Goal: Task Accomplishment & Management: Use online tool/utility

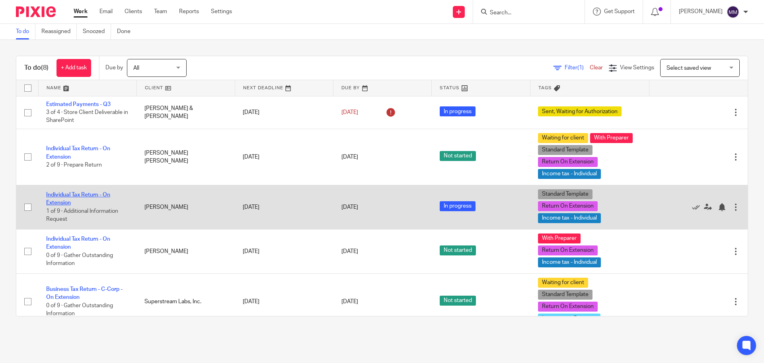
click at [80, 197] on link "Individual Tax Return - On Extension" at bounding box center [78, 199] width 64 height 14
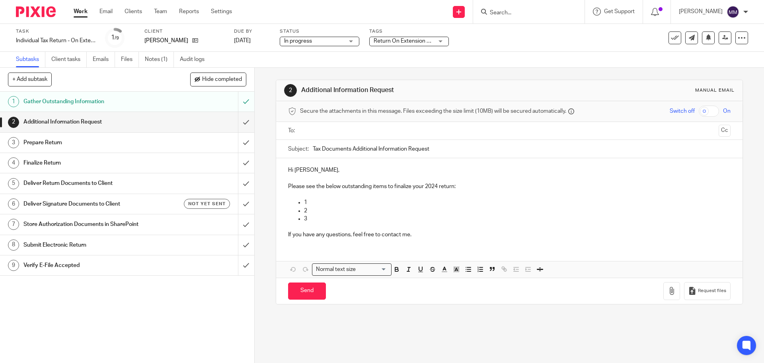
click at [303, 134] on input "text" at bounding box center [509, 130] width 412 height 9
click at [313, 149] on input "Tax Documents Additional Information Request" at bounding box center [521, 151] width 417 height 18
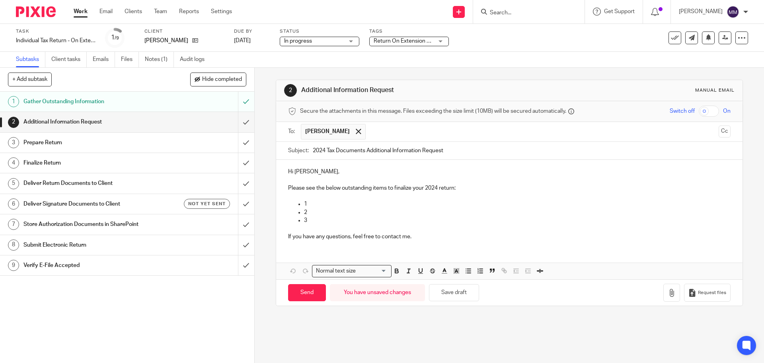
type input "2024 Tax Documents Additional Information Request"
click at [336, 206] on p "1" at bounding box center [517, 204] width 426 height 8
click at [162, 63] on link "Notes (1)" at bounding box center [159, 60] width 29 height 16
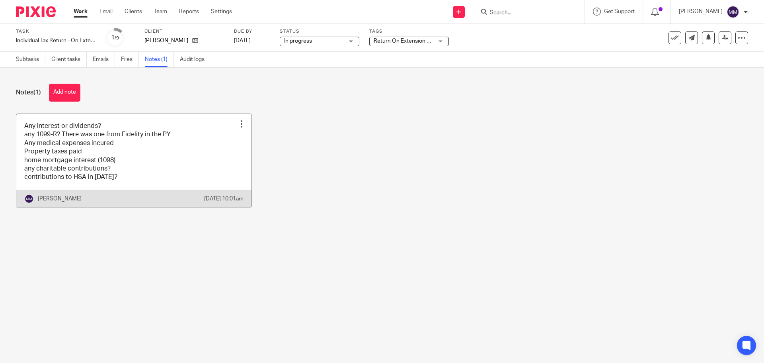
click at [150, 135] on link at bounding box center [133, 161] width 235 height 94
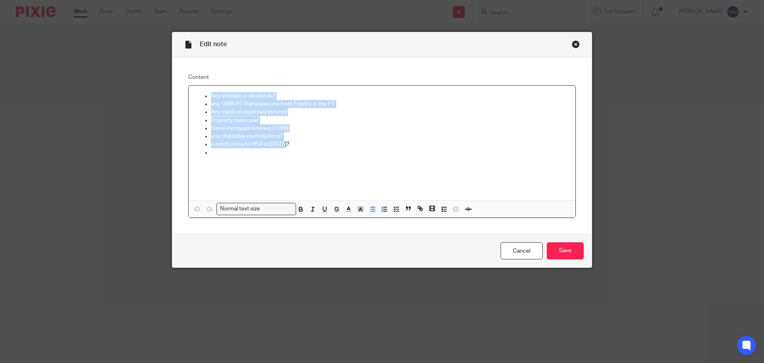
drag, startPoint x: 292, startPoint y: 144, endPoint x: 207, endPoint y: 94, distance: 98.8
click at [207, 94] on ul "Any interest or dividends? any 1099-R? There was one from Fidelity in the PY An…" at bounding box center [382, 124] width 374 height 64
copy ul "Any interest or dividends? any 1099-R? There was one from Fidelity in the PY An…"
click at [572, 43] on div "Close this dialog window" at bounding box center [576, 44] width 8 height 8
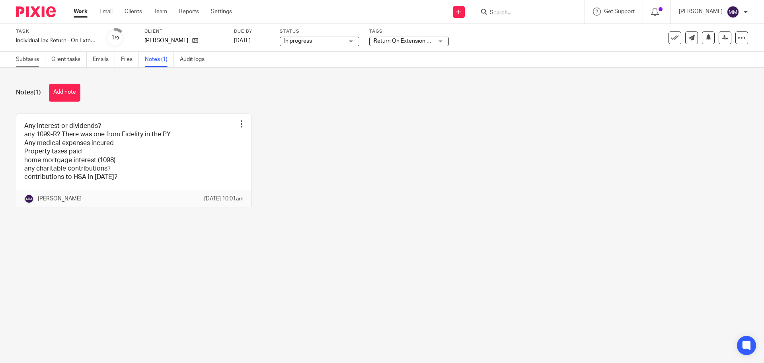
click at [27, 57] on link "Subtasks" at bounding box center [30, 60] width 29 height 16
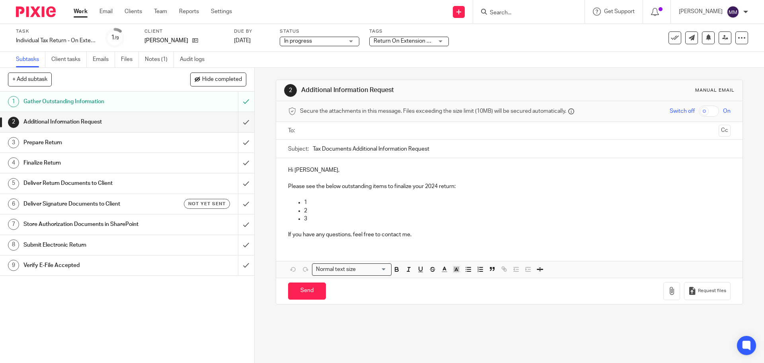
click at [325, 215] on p "3" at bounding box center [517, 219] width 426 height 8
drag, startPoint x: 316, startPoint y: 216, endPoint x: 303, endPoint y: 202, distance: 19.7
click at [303, 202] on ul "1 2 3" at bounding box center [509, 210] width 442 height 24
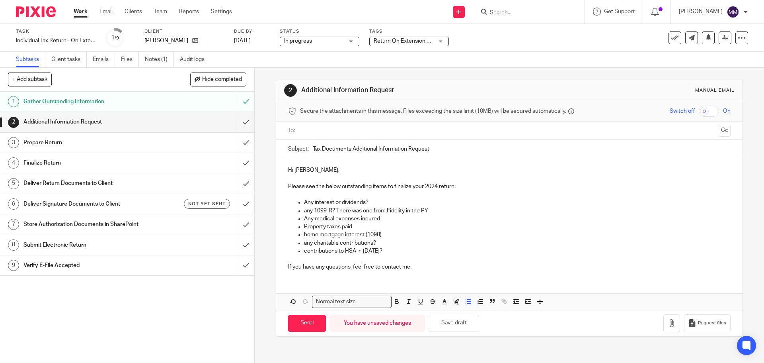
click at [301, 201] on ul "Any interest or dividends? any 1099-R? There was one from Fidelity in the PY An…" at bounding box center [509, 226] width 442 height 57
click at [398, 201] on p "Did you have any interest or dividends?" at bounding box center [517, 202] width 426 height 8
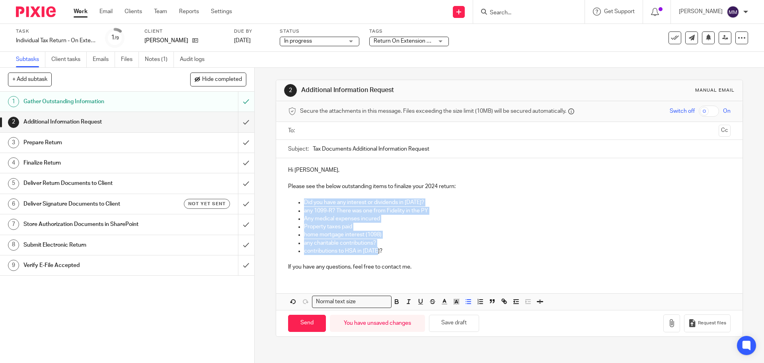
drag, startPoint x: 392, startPoint y: 252, endPoint x: 298, endPoint y: 199, distance: 107.8
click at [298, 199] on ul "Did you have any interest or dividends in 2024? any 1099-R? There was one from …" at bounding box center [509, 226] width 442 height 57
copy ul "Did you have any interest or dividends in 2024? any 1099-R? There was one from …"
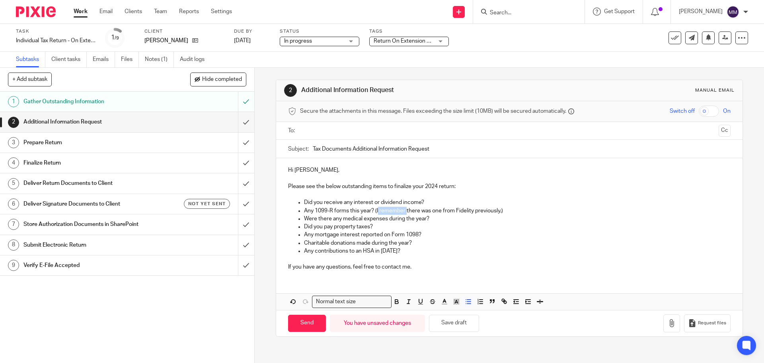
drag, startPoint x: 376, startPoint y: 209, endPoint x: 406, endPoint y: 209, distance: 29.5
click at [406, 209] on p "Any 1099-R forms this year? (I remember there was one from Fidelity previously.)" at bounding box center [517, 211] width 426 height 8
click at [390, 223] on p "Did you pay property taxes?" at bounding box center [517, 226] width 426 height 8
click at [409, 250] on p "Any contributions to an HSA in 2024?" at bounding box center [517, 251] width 426 height 8
click at [413, 247] on p "Any contributions to an HSA in 2024?" at bounding box center [517, 251] width 426 height 8
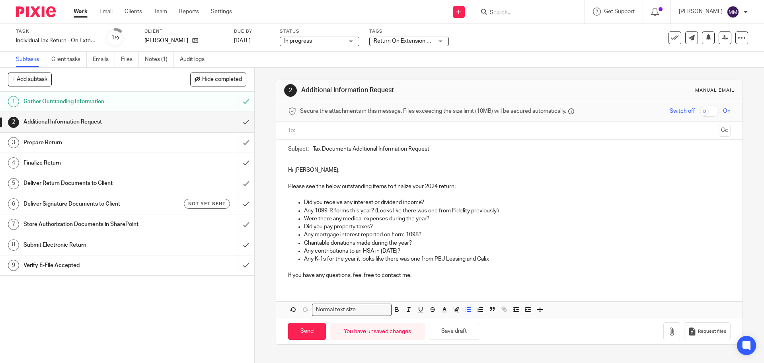
click at [466, 258] on p "Any K-1s for the year it looks like there was one from PBJ Leasing and Calix" at bounding box center [517, 259] width 426 height 8
click at [525, 260] on p "Any K-1s for the year it looks like there was one from PBJ Leasing LLC and Calix" at bounding box center [517, 259] width 426 height 8
click at [412, 239] on p "Charitable donations made during the year?" at bounding box center [517, 243] width 426 height 8
click at [509, 259] on p "Any K-1s for the year it looks like there was one from PBJ Leasing LLC and Calix" at bounding box center [517, 259] width 426 height 8
click at [502, 257] on p "Any K-1s for the year it looks like there was one from PBJ Leasing LLC and Calix" at bounding box center [517, 259] width 426 height 8
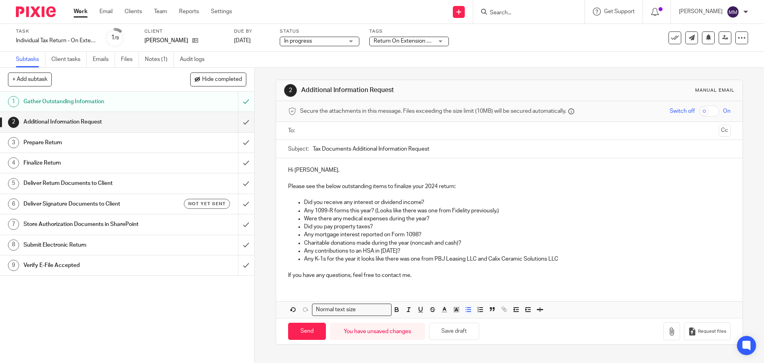
click at [568, 259] on p "Any K-1s for the year it looks like there was one from PBJ Leasing LLC and Cali…" at bounding box center [517, 259] width 426 height 8
click at [491, 277] on p "If you have any questions, feel free to contact me." at bounding box center [509, 275] width 442 height 8
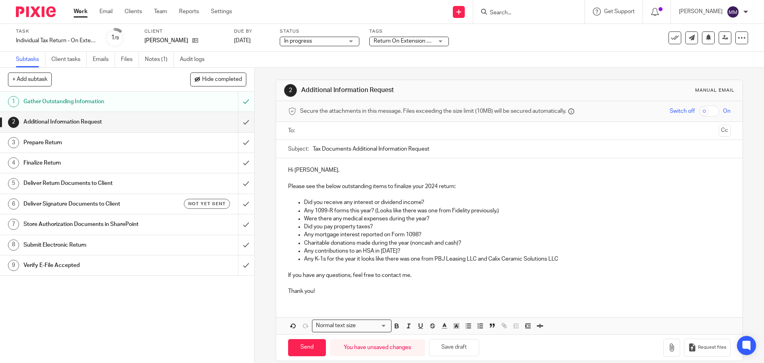
click at [347, 131] on input "text" at bounding box center [509, 130] width 412 height 9
click at [313, 149] on input "Tax Documents Additional Information Request" at bounding box center [521, 151] width 417 height 18
type input "2024 Tax Documents Additional Information Request"
click at [299, 179] on p at bounding box center [509, 180] width 442 height 8
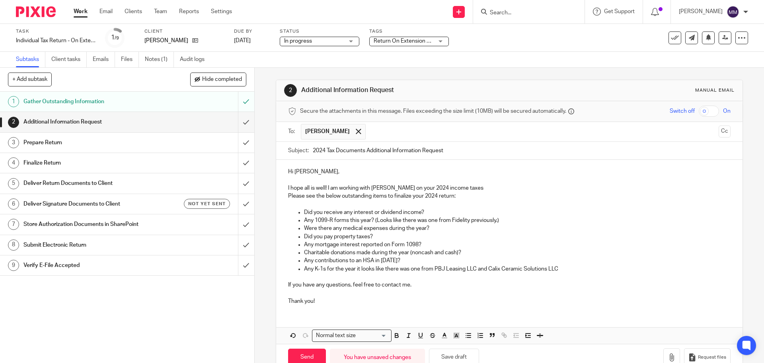
click at [327, 186] on p "I hope all is well! I am working with Chris on your 2024 income taxes" at bounding box center [509, 188] width 442 height 8
click at [516, 183] on p at bounding box center [509, 180] width 442 height 8
click at [516, 189] on p "I hope all is well! My name is Morgan, I am working with Chris on your 2024 inc…" at bounding box center [509, 188] width 442 height 8
click at [464, 194] on p "Please see the below outstanding items to finalize your 2024 return:" at bounding box center [509, 196] width 442 height 8
click at [389, 200] on p "Please see the below outstanding items to finalize your 2024 return:" at bounding box center [509, 196] width 442 height 8
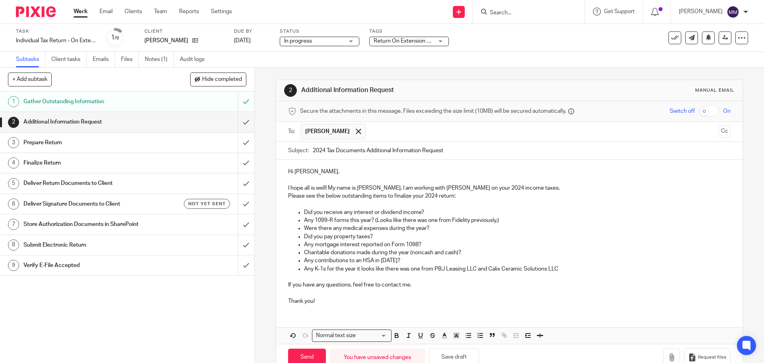
click at [422, 209] on p "Did you receive any interest or dividend income?" at bounding box center [517, 212] width 426 height 8
drag, startPoint x: 348, startPoint y: 219, endPoint x: 358, endPoint y: 220, distance: 10.0
click at [358, 220] on p "Any 1099-R forms this year? (Looks like there was one from Fidelity previously.)" at bounding box center [517, 220] width 426 height 8
drag, startPoint x: 493, startPoint y: 218, endPoint x: 468, endPoint y: 222, distance: 25.0
click at [468, 222] on p "Any 1099-R forms in 2024? (Looks like there was one from Fidelity previously.)" at bounding box center [517, 220] width 426 height 8
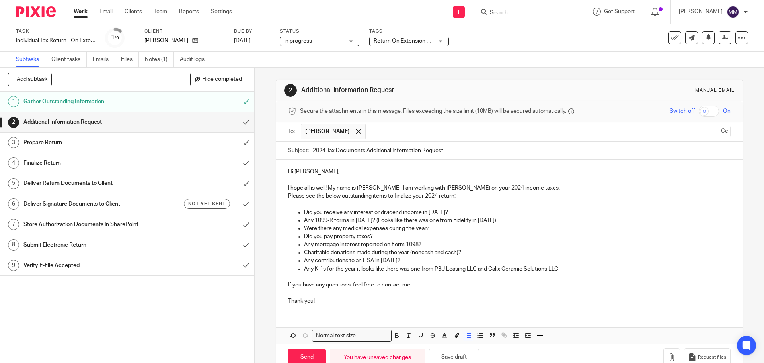
click at [436, 226] on p "Were there any medical expenses during the year?" at bounding box center [517, 228] width 426 height 8
drag, startPoint x: 425, startPoint y: 228, endPoint x: 405, endPoint y: 231, distance: 20.5
click at [405, 231] on p "Were there any medical expenses during the year?" at bounding box center [517, 228] width 426 height 8
click at [369, 235] on p "Did you pay property taxes?" at bounding box center [517, 236] width 426 height 8
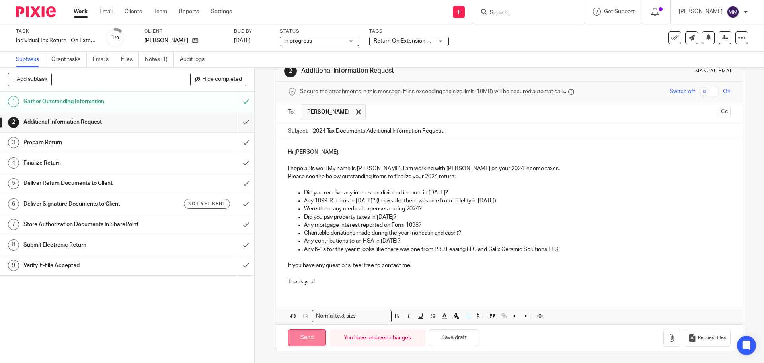
click at [300, 340] on input "Send" at bounding box center [307, 337] width 38 height 17
click at [443, 41] on div "Return On Extension + 2" at bounding box center [409, 42] width 80 height 10
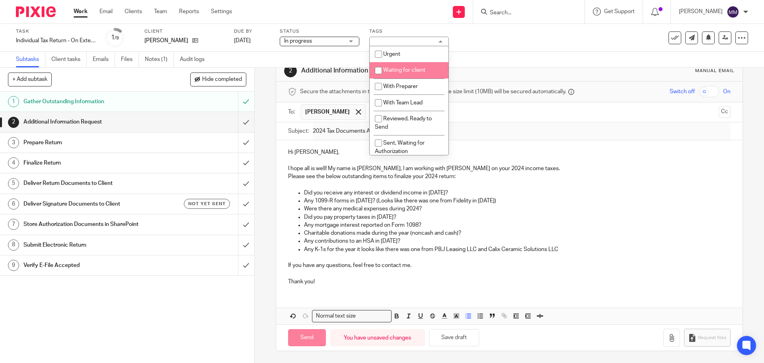
type input "Sent"
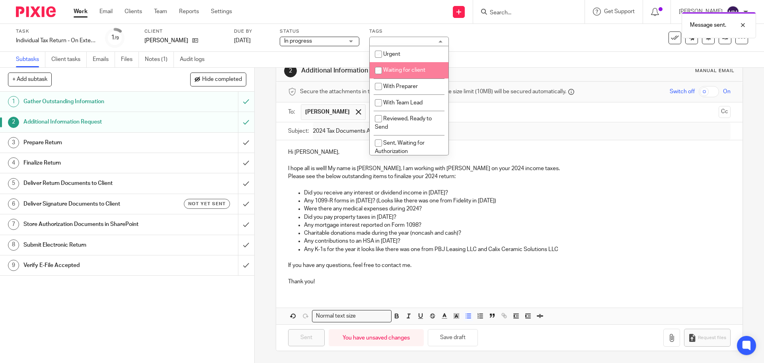
click at [421, 72] on span "Waiting for client" at bounding box center [404, 70] width 42 height 6
checkbox input "true"
click at [501, 55] on div "Subtasks Client tasks Emails Files Notes (1) Audit logs" at bounding box center [382, 60] width 764 height 16
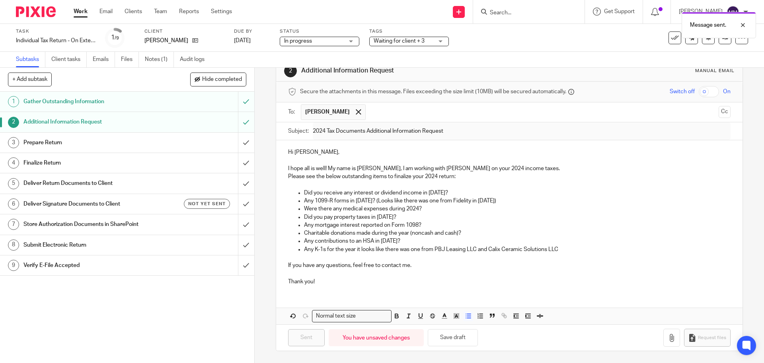
click at [80, 14] on link "Work" at bounding box center [81, 12] width 14 height 8
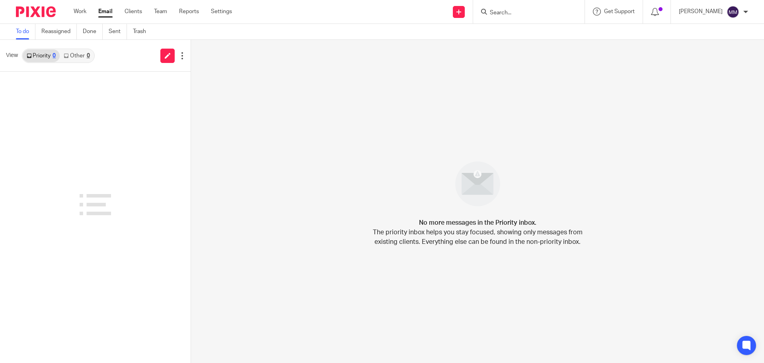
click at [520, 15] on input "Search" at bounding box center [525, 13] width 72 height 7
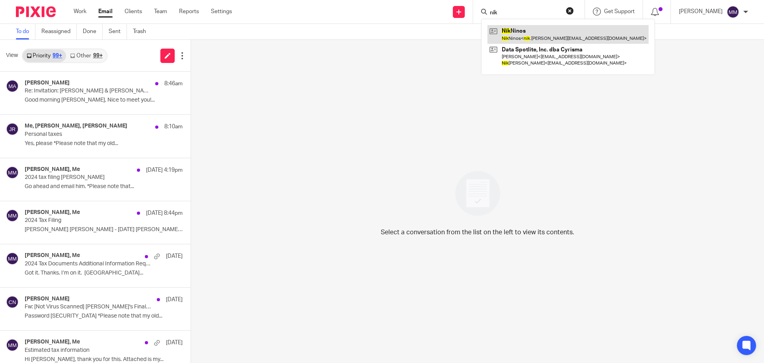
type input "nik"
click at [525, 27] on link at bounding box center [568, 34] width 161 height 18
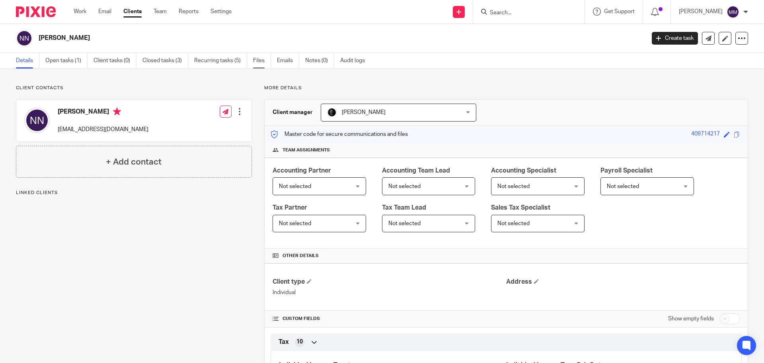
click at [262, 61] on link "Files" at bounding box center [262, 61] width 18 height 16
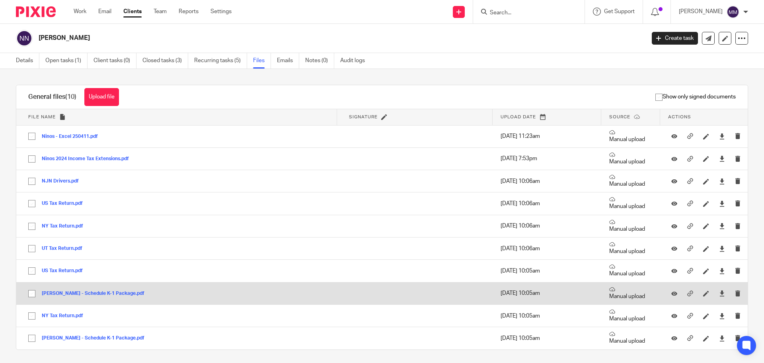
click at [110, 291] on button "[PERSON_NAME] - Schedule K-1 Package.pdf" at bounding box center [96, 294] width 109 height 6
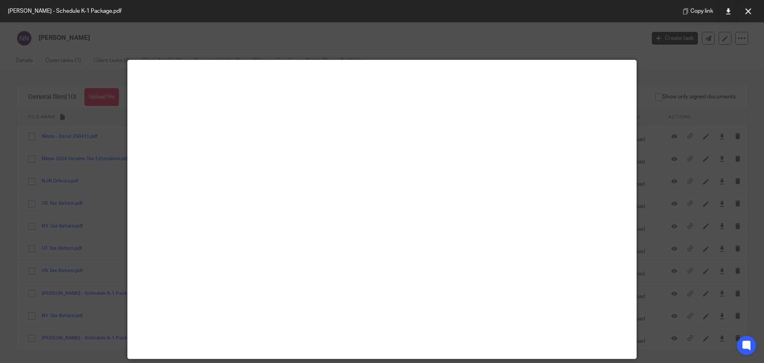
drag, startPoint x: 746, startPoint y: 12, endPoint x: 743, endPoint y: 20, distance: 7.9
click at [746, 12] on icon at bounding box center [748, 11] width 6 height 6
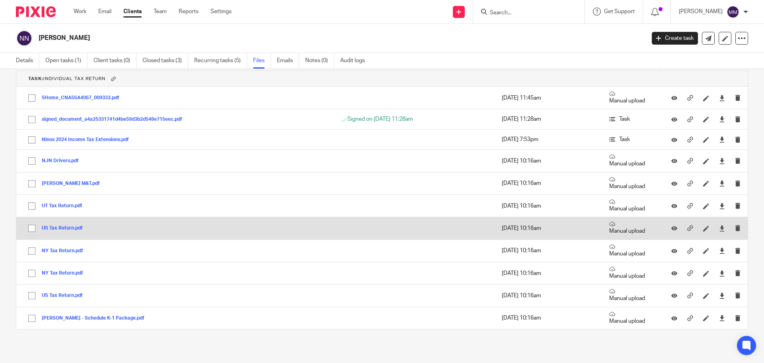
scroll to position [341, 0]
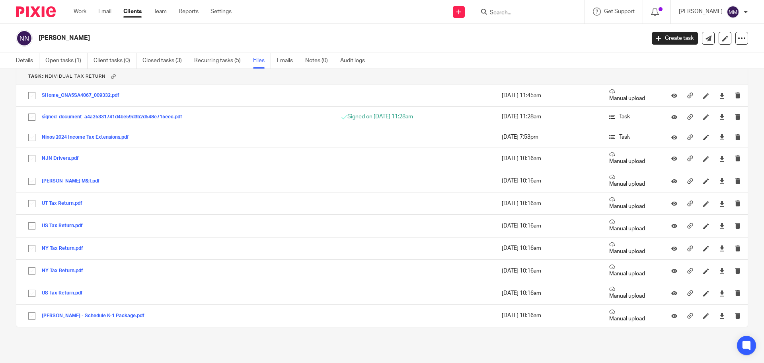
click at [524, 12] on input "Search" at bounding box center [525, 13] width 72 height 7
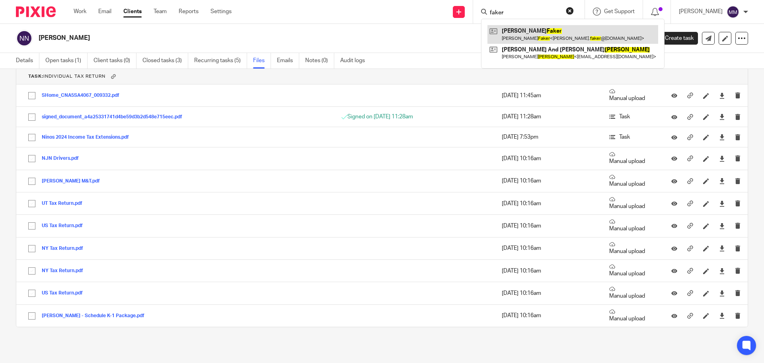
type input "faker"
click at [528, 28] on link at bounding box center [573, 34] width 171 height 18
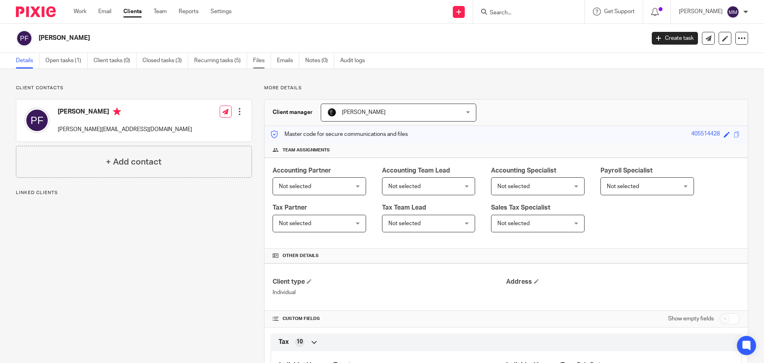
click at [262, 62] on link "Files" at bounding box center [262, 61] width 18 height 16
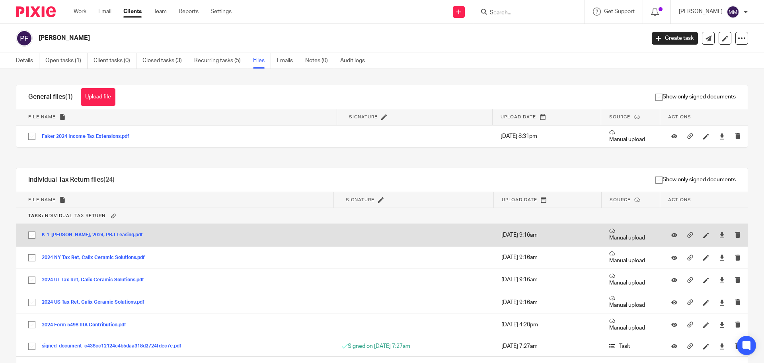
click at [97, 234] on button "K-1-[PERSON_NAME], 2024, PBJ Leasing.pdf" at bounding box center [95, 235] width 107 height 6
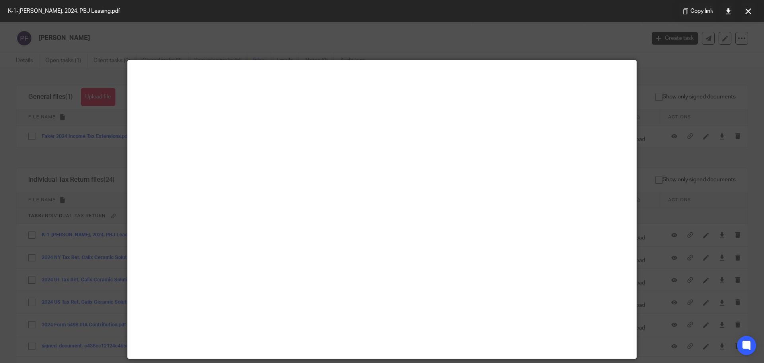
click at [74, 164] on div at bounding box center [382, 181] width 764 height 363
click at [745, 11] on button at bounding box center [748, 11] width 16 height 16
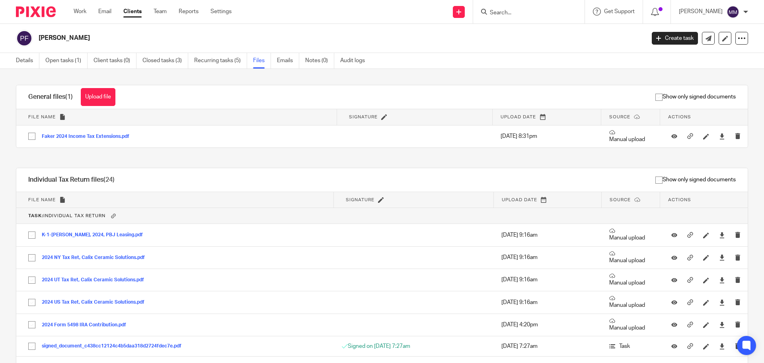
click at [520, 8] on form at bounding box center [531, 12] width 85 height 10
click at [514, 12] on input "Search" at bounding box center [525, 13] width 72 height 7
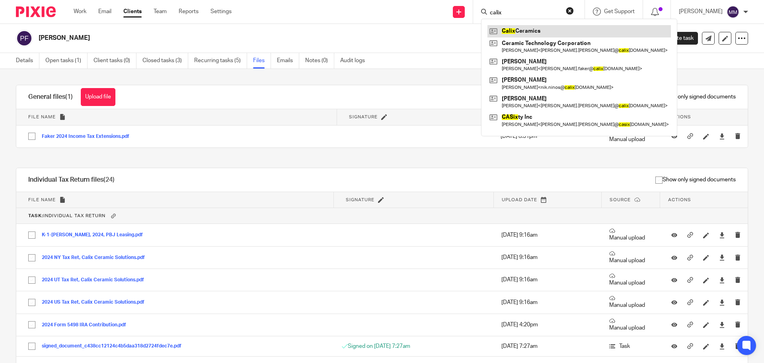
type input "calix"
click at [521, 31] on link at bounding box center [579, 31] width 183 height 12
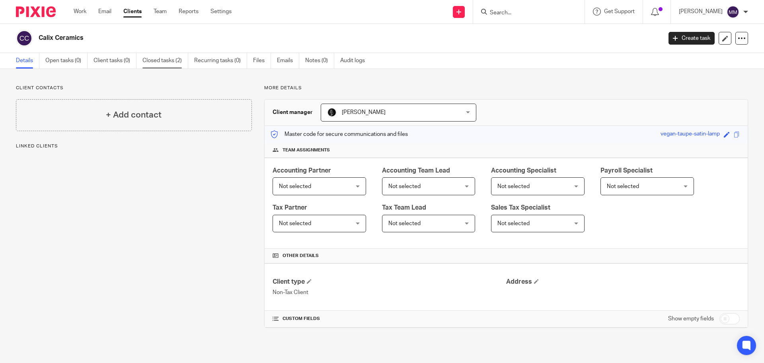
click at [150, 62] on link "Closed tasks (2)" at bounding box center [165, 61] width 46 height 16
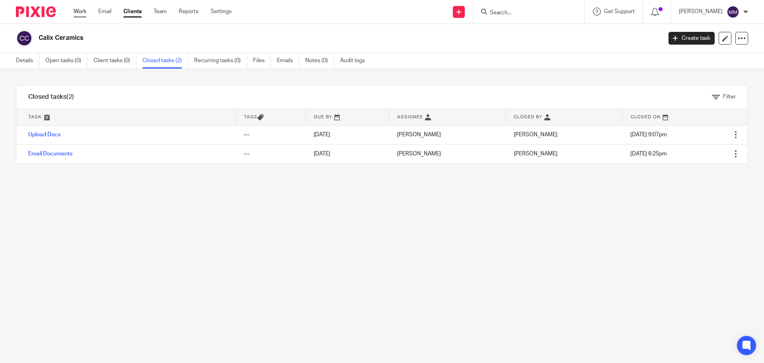
click at [79, 11] on link "Work" at bounding box center [80, 12] width 13 height 8
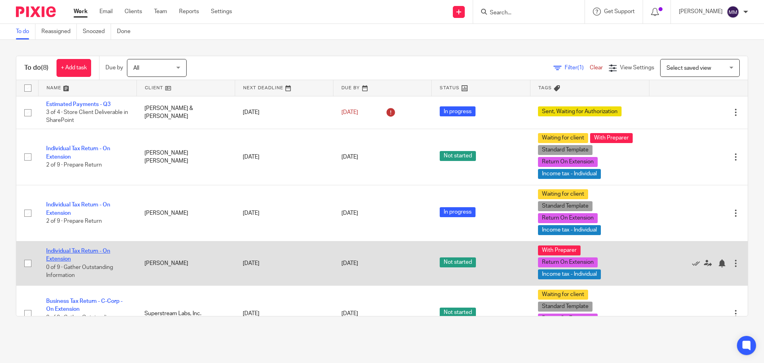
click at [102, 250] on link "Individual Tax Return - On Extension" at bounding box center [78, 255] width 64 height 14
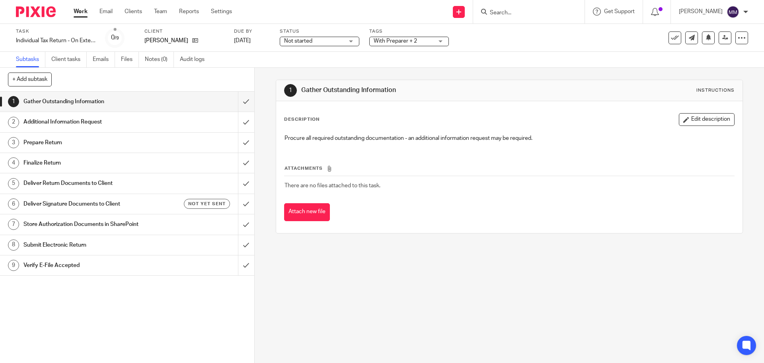
click at [318, 39] on span "Not started" at bounding box center [314, 41] width 60 height 8
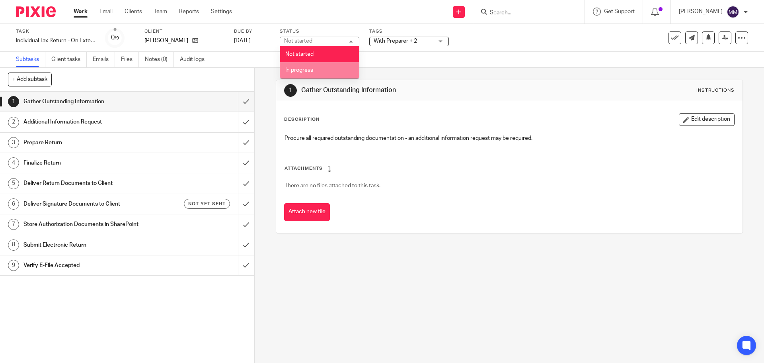
click at [314, 68] on li "In progress" at bounding box center [319, 70] width 79 height 16
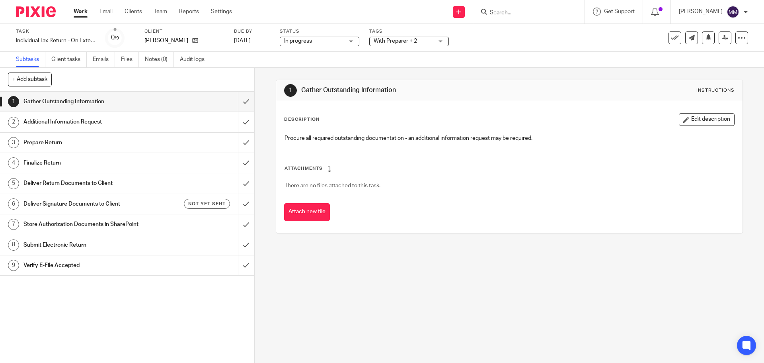
click at [434, 65] on div "Subtasks Client tasks Emails Files Notes (0) Audit logs" at bounding box center [382, 60] width 764 height 16
click at [237, 101] on input "submit" at bounding box center [127, 102] width 254 height 20
